Goal: Check status

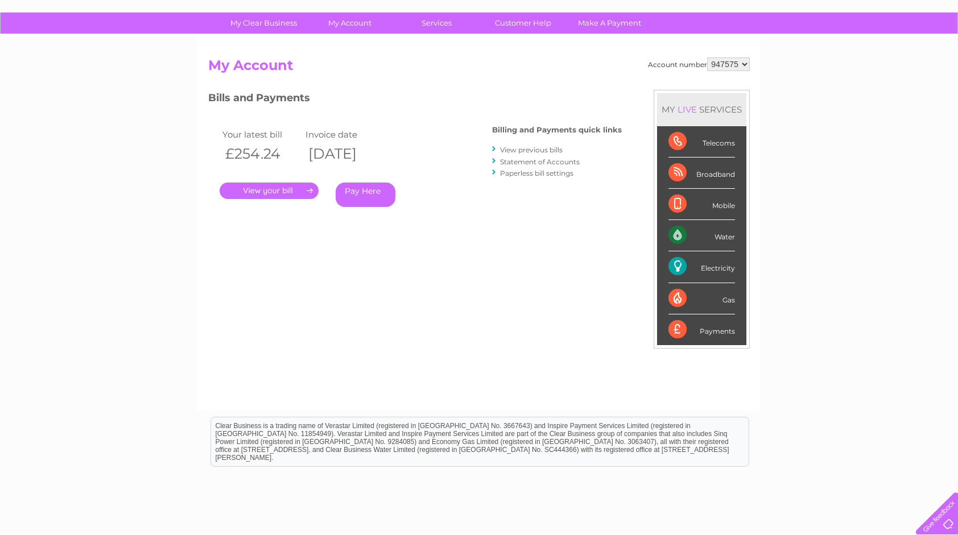
scroll to position [114, 0]
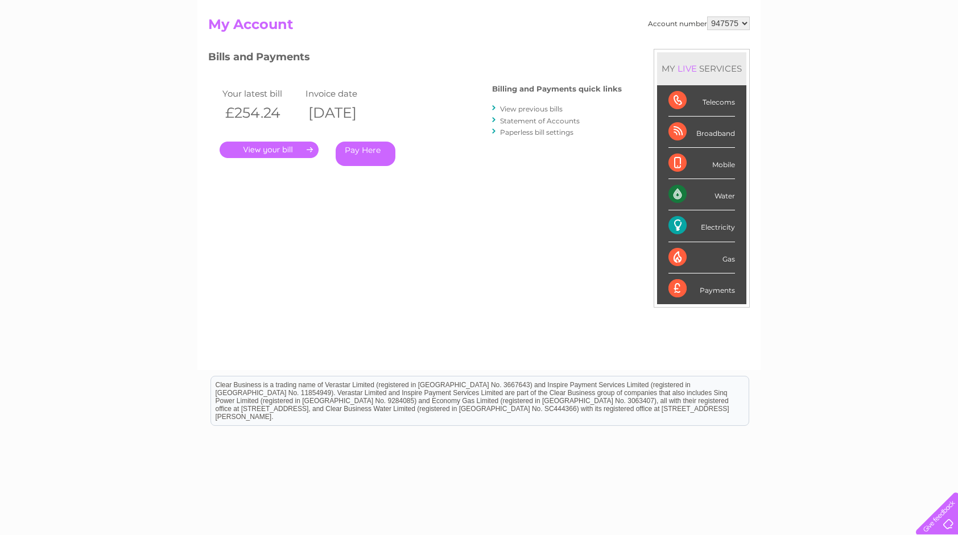
click at [549, 109] on link "View previous bills" at bounding box center [531, 109] width 63 height 9
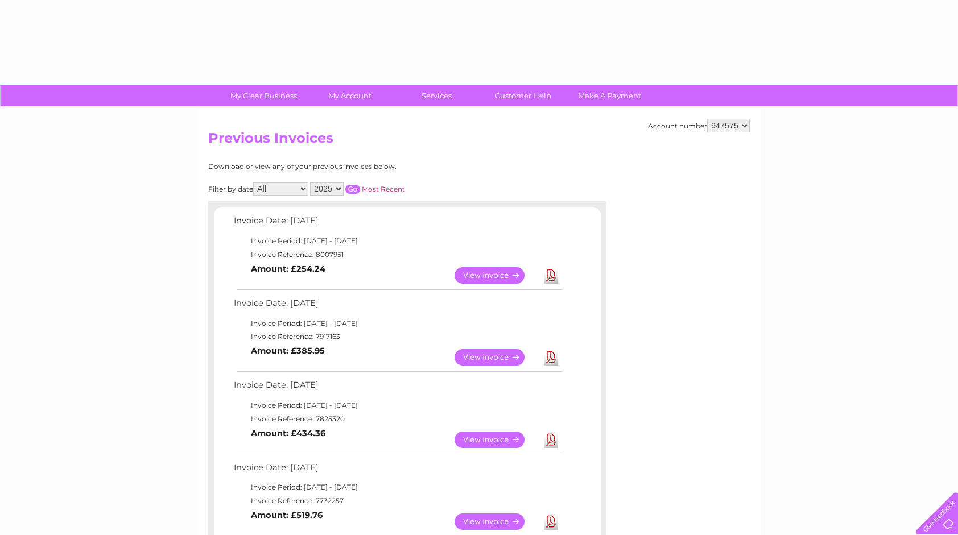
click at [479, 355] on link "View" at bounding box center [496, 357] width 84 height 16
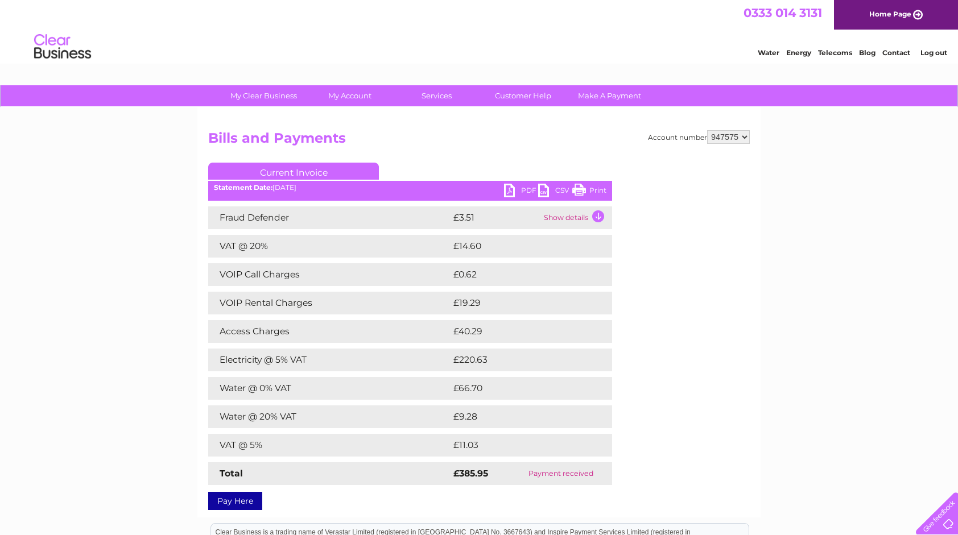
click at [510, 190] on link "PDF" at bounding box center [521, 192] width 34 height 16
